Goal: Communication & Community: Answer question/provide support

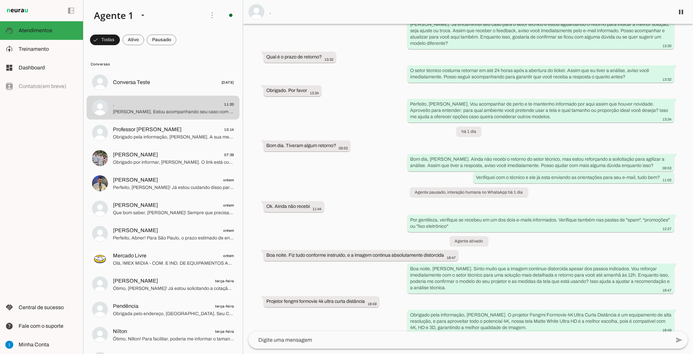
scroll to position [2084, 0]
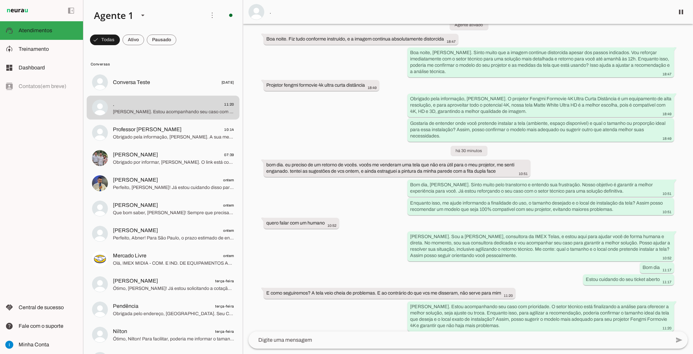
click at [492, 341] on textarea at bounding box center [459, 340] width 422 height 8
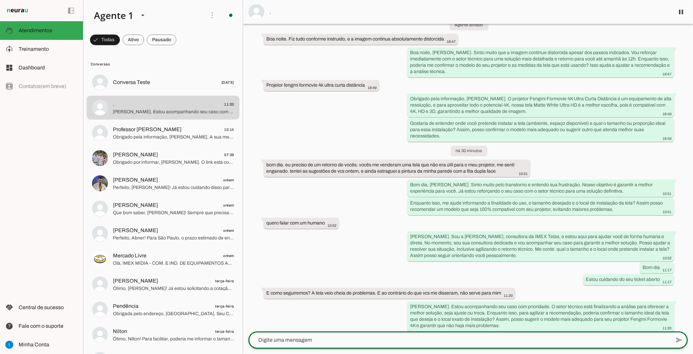
click at [333, 340] on textarea at bounding box center [459, 340] width 422 height 8
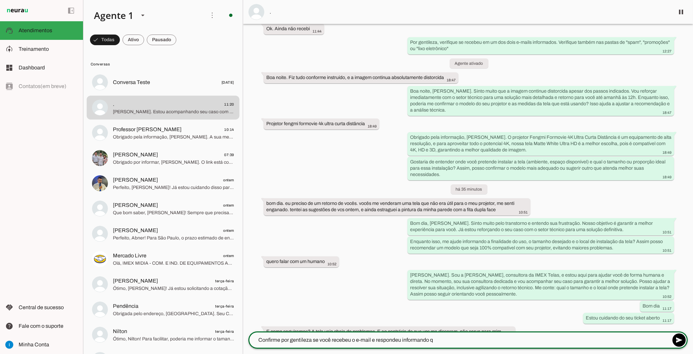
type textarea "Confirme por gentileza se você recebeu o e-mail e respondeu informando q"
type md-outlined-text-field "Confirme por gentileza se você recebeu o e-mail e respondeu informando q"
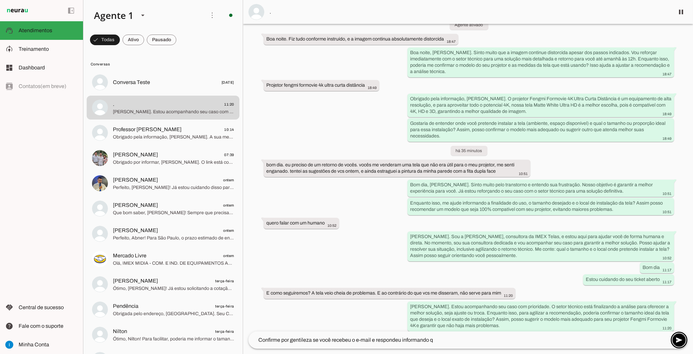
click button "send" at bounding box center [678, 339] width 13 height 13
click at [682, 12] on span at bounding box center [681, 12] width 16 height 16
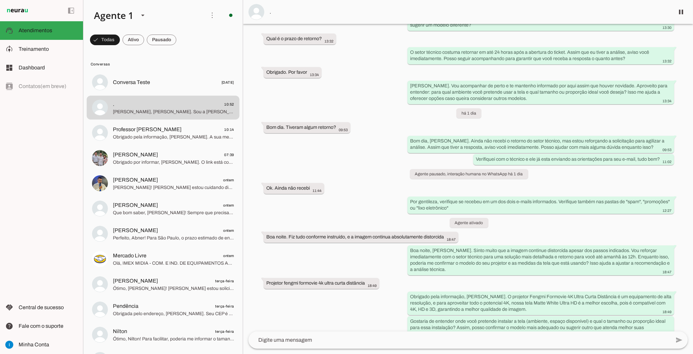
scroll to position [2014, 0]
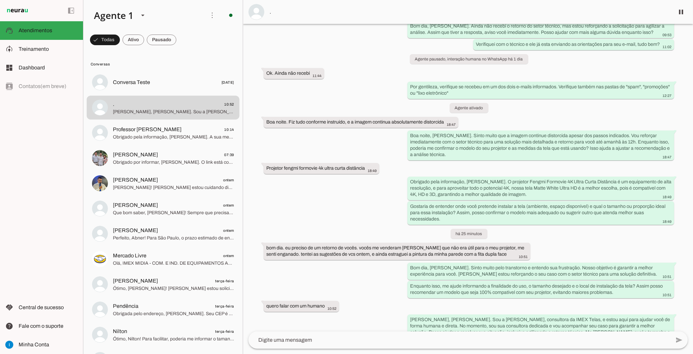
click at [339, 341] on textarea at bounding box center [459, 340] width 422 height 8
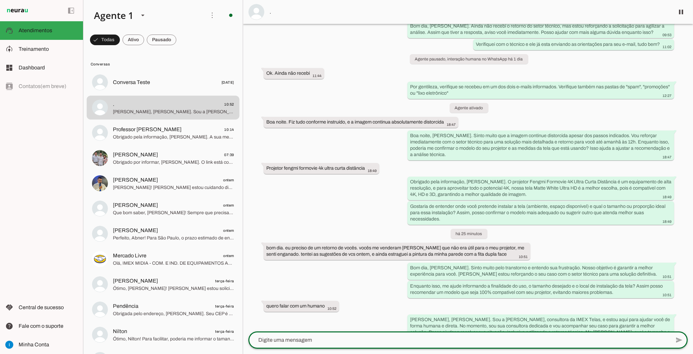
click at [328, 337] on textarea at bounding box center [459, 340] width 422 height 8
type textarea "Prezado Augusto"
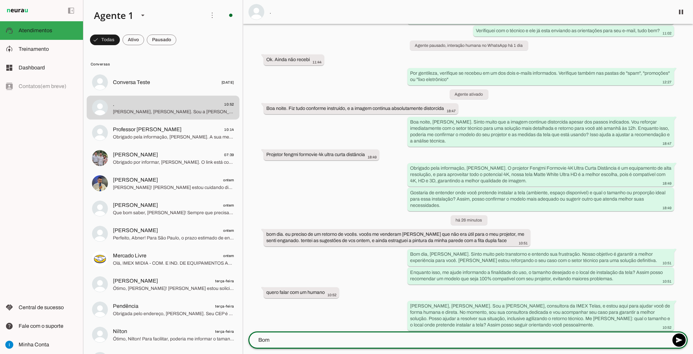
scroll to position [2027, 0]
type textarea "Bom dia"
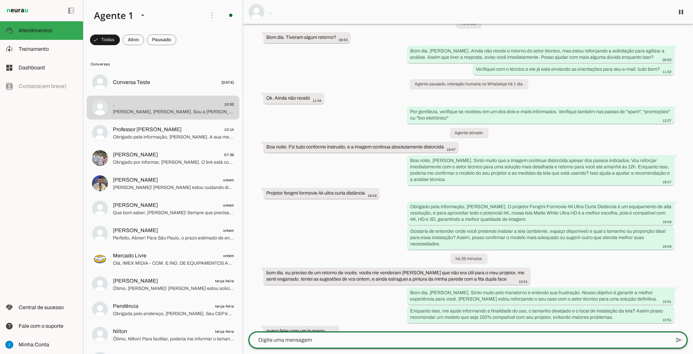
scroll to position [2039, 0]
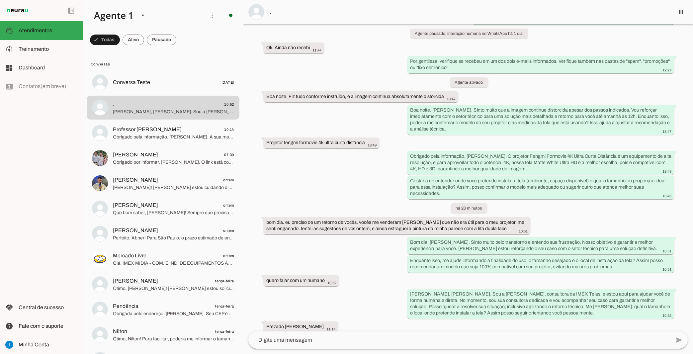
drag, startPoint x: 268, startPoint y: 203, endPoint x: 347, endPoint y: 265, distance: 100.1
click at [347, 265] on div "Agente ativado há 20 dias bom dia 09:26 Bom dia! Aqui é a Ivy da IMEX Telas, es…" at bounding box center [468, 177] width 450 height 307
click at [320, 335] on div at bounding box center [459, 339] width 422 height 17
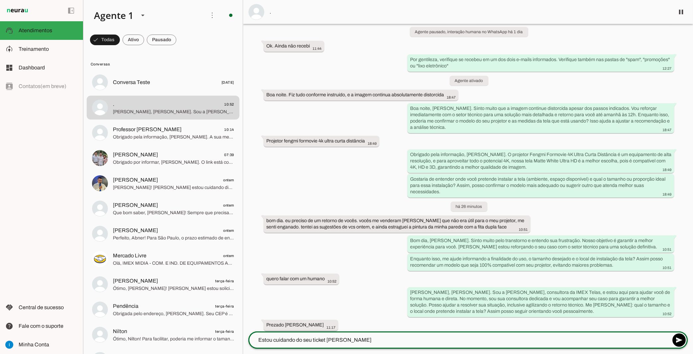
type textarea "Estou cuidando do seu ticket aberto"
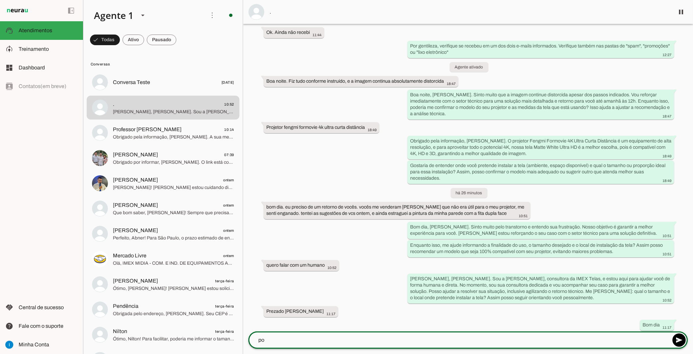
type textarea "p"
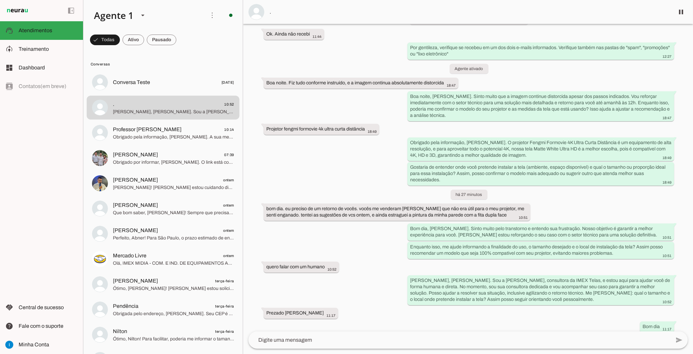
scroll to position [2053, 0]
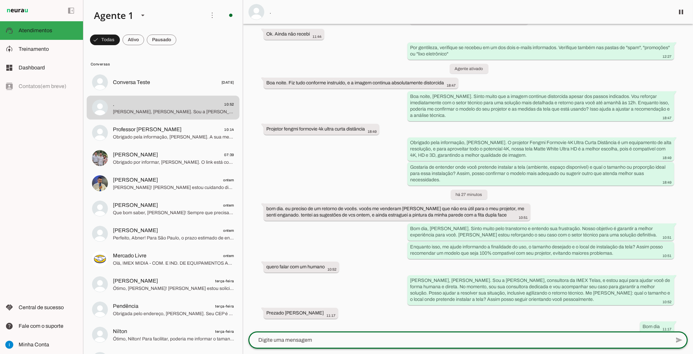
click at [286, 340] on textarea at bounding box center [459, 340] width 422 height 8
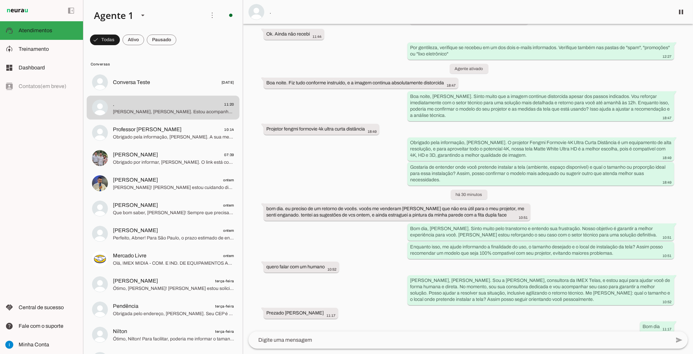
scroll to position [0, 0]
